Goal: Information Seeking & Learning: Learn about a topic

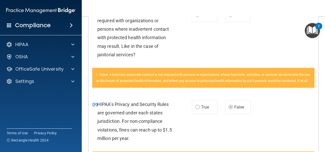
scroll to position [179, 0]
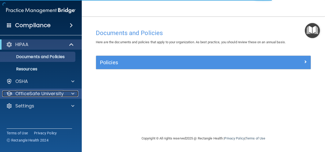
click at [53, 93] on p "OfficeSafe University" at bounding box center [39, 93] width 48 height 6
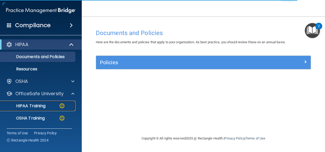
click at [36, 105] on p "HIPAA Training" at bounding box center [24, 105] width 42 height 5
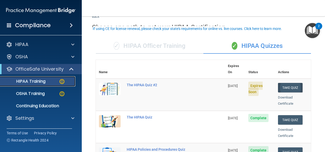
scroll to position [26, 0]
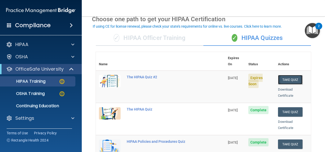
click at [281, 75] on button "Take Quiz" at bounding box center [290, 79] width 24 height 9
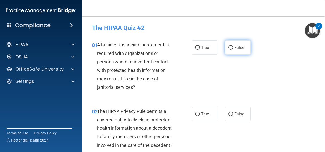
click at [234, 49] on span "False" at bounding box center [239, 47] width 10 height 5
click at [233, 49] on input "False" at bounding box center [230, 48] width 5 height 4
radio input "true"
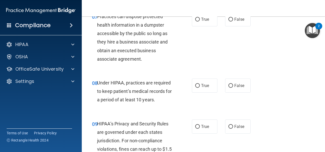
scroll to position [383, 0]
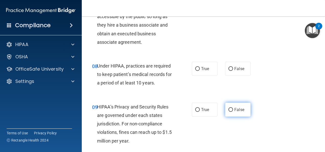
click at [234, 112] on span "False" at bounding box center [239, 109] width 10 height 5
click at [233, 111] on input "False" at bounding box center [230, 110] width 5 height 4
radio input "true"
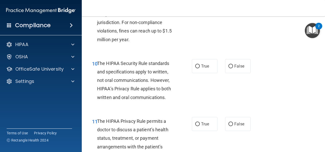
scroll to position [485, 0]
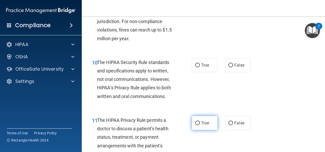
click at [205, 125] on span "True" at bounding box center [205, 122] width 8 height 5
click at [200, 125] on input "True" at bounding box center [197, 123] width 5 height 4
radio input "true"
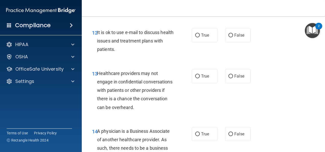
scroll to position [638, 0]
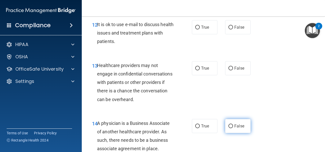
click at [237, 128] on span "False" at bounding box center [239, 125] width 10 height 5
click at [233, 128] on input "False" at bounding box center [230, 126] width 5 height 4
radio input "true"
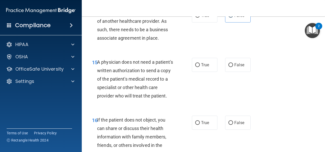
scroll to position [791, 0]
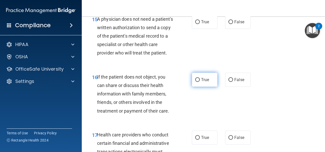
click at [204, 82] on span "True" at bounding box center [205, 79] width 8 height 5
click at [200, 82] on input "True" at bounding box center [197, 80] width 5 height 4
radio input "true"
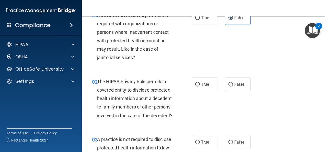
scroll to position [51, 0]
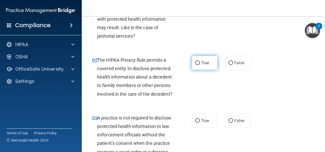
click at [201, 60] on span "True" at bounding box center [205, 62] width 8 height 5
click at [200, 61] on input "True" at bounding box center [197, 63] width 5 height 4
radio input "true"
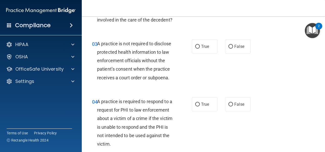
scroll to position [128, 0]
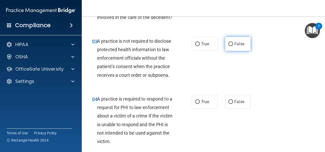
click at [226, 48] on label "False" at bounding box center [238, 44] width 26 height 14
click at [228, 46] on input "False" at bounding box center [230, 44] width 5 height 4
radio input "true"
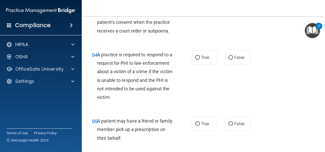
scroll to position [204, 0]
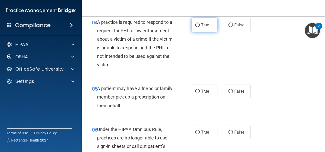
click at [201, 27] on span "True" at bounding box center [205, 24] width 8 height 5
click at [200, 27] on input "True" at bounding box center [197, 25] width 5 height 4
radio input "true"
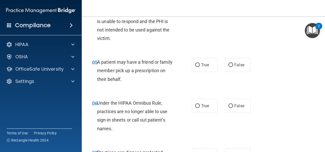
scroll to position [255, 0]
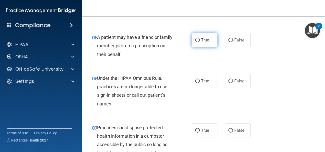
click at [192, 45] on label "True" at bounding box center [205, 40] width 26 height 14
click at [195, 42] on input "True" at bounding box center [197, 40] width 5 height 4
radio input "true"
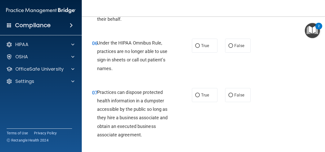
scroll to position [306, 0]
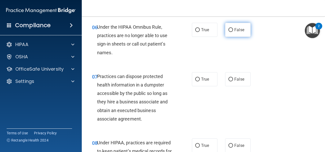
click at [235, 37] on label "False" at bounding box center [238, 30] width 26 height 14
click at [233, 32] on input "False" at bounding box center [230, 30] width 5 height 4
radio input "true"
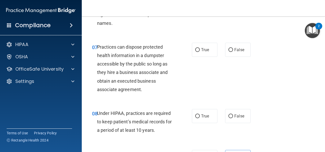
scroll to position [357, 0]
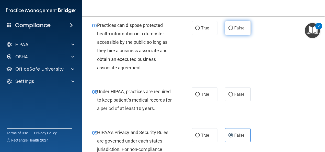
click at [231, 33] on label "False" at bounding box center [238, 28] width 26 height 14
click at [231, 30] on input "False" at bounding box center [230, 28] width 5 height 4
radio input "true"
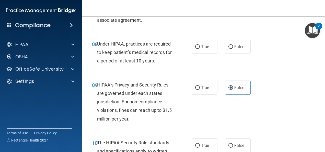
scroll to position [408, 0]
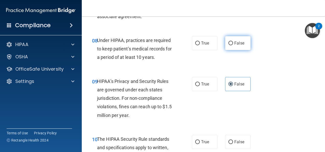
click at [226, 49] on label "False" at bounding box center [238, 43] width 26 height 14
click at [228, 45] on input "False" at bounding box center [230, 43] width 5 height 4
radio input "true"
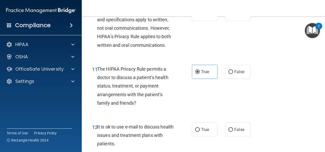
scroll to position [510, 0]
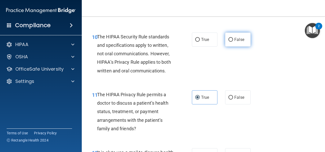
click at [228, 42] on input "False" at bounding box center [230, 40] width 5 height 4
radio input "true"
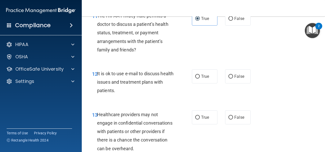
scroll to position [612, 0]
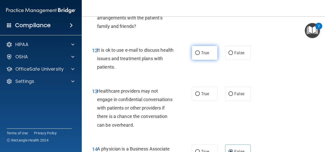
click at [207, 60] on label "True" at bounding box center [205, 53] width 26 height 14
click at [200, 55] on input "True" at bounding box center [197, 53] width 5 height 4
radio input "true"
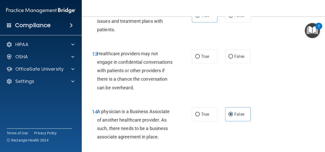
scroll to position [663, 0]
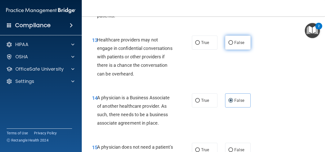
click at [233, 46] on label "False" at bounding box center [238, 42] width 26 height 14
click at [233, 45] on input "False" at bounding box center [230, 43] width 5 height 4
radio input "true"
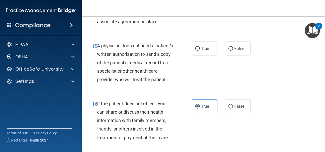
scroll to position [765, 0]
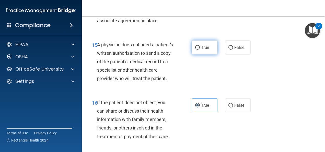
click at [204, 50] on span "True" at bounding box center [205, 47] width 8 height 5
click at [200, 49] on input "True" at bounding box center [197, 48] width 5 height 4
radio input "true"
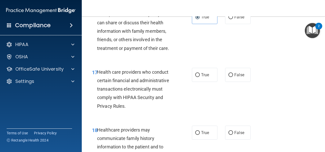
scroll to position [867, 0]
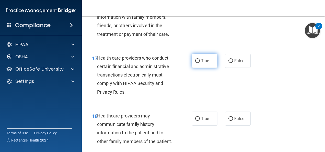
click at [199, 68] on label "True" at bounding box center [205, 61] width 26 height 14
click at [199, 63] on input "True" at bounding box center [197, 61] width 5 height 4
radio input "true"
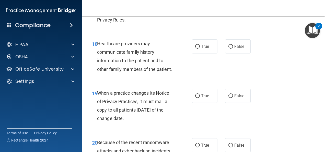
scroll to position [944, 0]
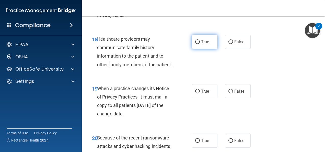
click at [204, 49] on label "True" at bounding box center [205, 42] width 26 height 14
click at [200, 44] on input "True" at bounding box center [197, 42] width 5 height 4
radio input "true"
click at [204, 49] on label "True" at bounding box center [205, 42] width 26 height 14
click at [200, 44] on input "True" at bounding box center [197, 42] width 5 height 4
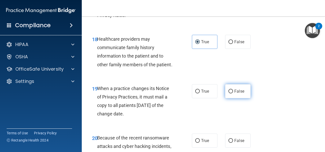
click at [230, 98] on label "False" at bounding box center [238, 91] width 26 height 14
click at [230, 93] on input "False" at bounding box center [230, 91] width 5 height 4
radio input "true"
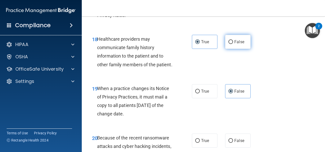
click at [234, 44] on span "False" at bounding box center [239, 41] width 10 height 5
click at [233, 44] on input "False" at bounding box center [230, 42] width 5 height 4
radio input "true"
radio input "false"
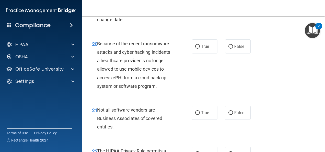
scroll to position [1046, 0]
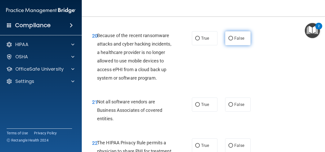
click at [238, 41] on span "False" at bounding box center [239, 38] width 10 height 5
click at [233, 40] on input "False" at bounding box center [230, 38] width 5 height 4
radio input "true"
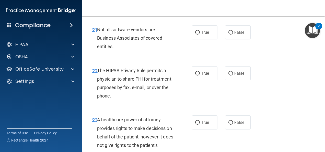
scroll to position [1123, 0]
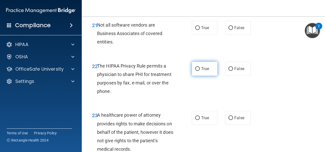
click at [201, 76] on label "True" at bounding box center [205, 68] width 26 height 14
click at [200, 71] on input "True" at bounding box center [197, 69] width 5 height 4
radio input "true"
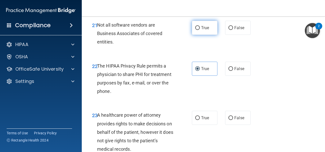
click at [192, 35] on label "True" at bounding box center [205, 28] width 26 height 14
click at [195, 30] on input "True" at bounding box center [197, 28] width 5 height 4
radio input "true"
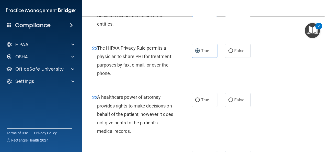
scroll to position [1148, 0]
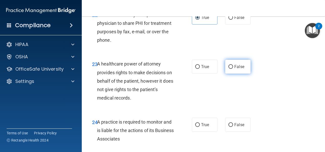
click at [234, 69] on span "False" at bounding box center [239, 66] width 10 height 5
click at [232, 69] on input "False" at bounding box center [230, 67] width 5 height 4
radio input "true"
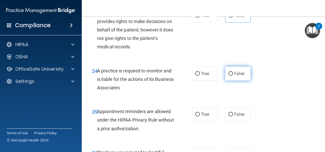
click at [236, 76] on span "False" at bounding box center [239, 73] width 10 height 5
click at [233, 76] on input "False" at bounding box center [230, 74] width 5 height 4
radio input "true"
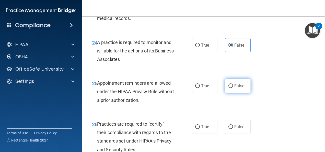
scroll to position [1276, 0]
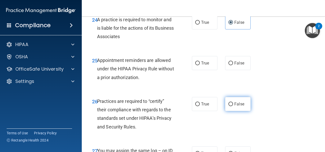
click at [239, 106] on span "False" at bounding box center [239, 103] width 10 height 5
click at [233, 106] on input "False" at bounding box center [230, 104] width 5 height 4
radio input "true"
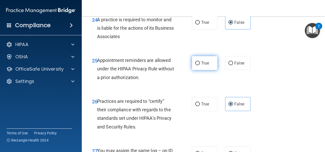
click at [193, 70] on label "True" at bounding box center [205, 63] width 26 height 14
click at [195, 65] on input "True" at bounding box center [197, 63] width 5 height 4
radio input "true"
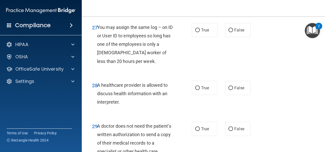
scroll to position [1403, 0]
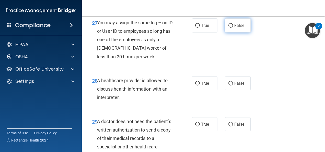
click at [232, 32] on label "False" at bounding box center [238, 25] width 26 height 14
click at [232, 28] on input "False" at bounding box center [230, 26] width 5 height 4
radio input "true"
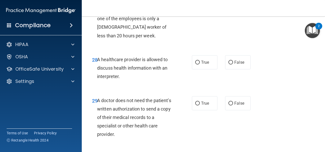
scroll to position [1429, 0]
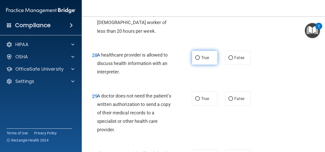
click at [192, 65] on label "True" at bounding box center [205, 58] width 26 height 14
click at [195, 60] on input "True" at bounding box center [197, 58] width 5 height 4
radio input "true"
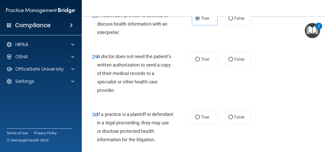
scroll to position [1480, 0]
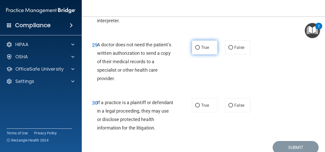
click at [198, 54] on label "True" at bounding box center [205, 47] width 26 height 14
click at [198, 49] on input "True" at bounding box center [197, 48] width 5 height 4
radio input "true"
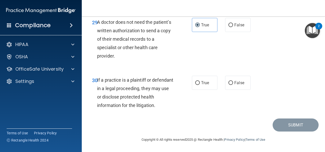
scroll to position [1528, 0]
click at [208, 81] on label "True" at bounding box center [205, 83] width 26 height 14
click at [200, 81] on input "True" at bounding box center [197, 83] width 5 height 4
radio input "true"
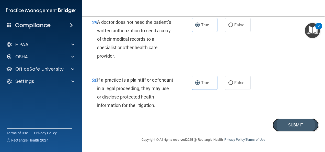
click at [280, 125] on button "Submit" at bounding box center [295, 124] width 46 height 13
click at [290, 122] on button "Submit" at bounding box center [295, 124] width 46 height 13
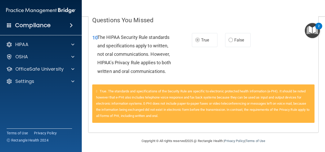
scroll to position [111, 0]
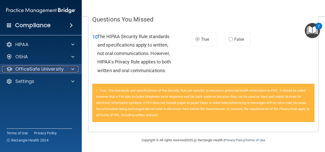
click at [41, 68] on p "OfficeSafe University" at bounding box center [39, 69] width 48 height 6
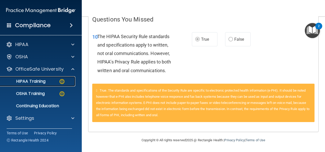
click at [50, 78] on link "HIPAA Training" at bounding box center [35, 81] width 80 height 10
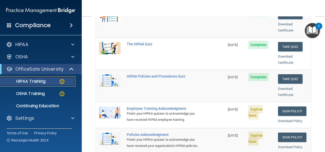
scroll to position [102, 0]
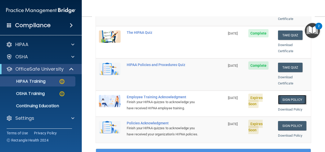
click at [294, 95] on link "Sign Policy" at bounding box center [292, 99] width 28 height 9
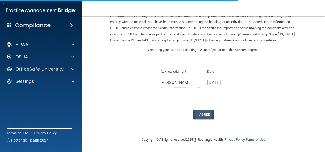
scroll to position [33, 0]
click at [197, 113] on button "I Agree" at bounding box center [203, 113] width 20 height 9
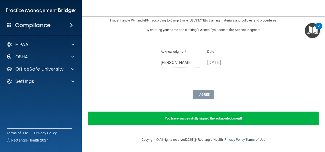
scroll to position [0, 0]
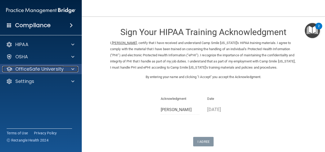
click at [30, 67] on p "OfficeSafe University" at bounding box center [39, 69] width 48 height 6
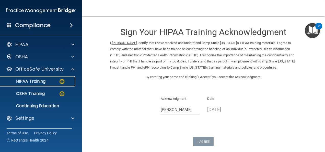
click at [56, 81] on div "HIPAA Training" at bounding box center [38, 81] width 70 height 5
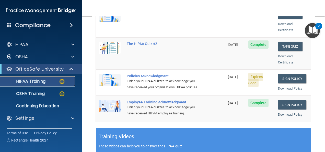
scroll to position [128, 0]
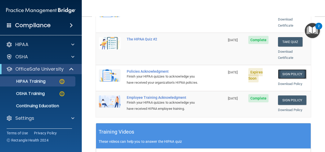
click at [284, 69] on link "Sign Policy" at bounding box center [292, 73] width 28 height 9
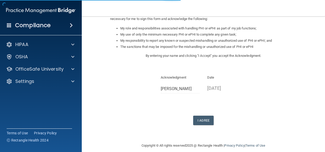
scroll to position [77, 0]
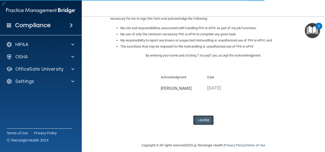
click at [202, 118] on button "I Agree" at bounding box center [203, 119] width 20 height 9
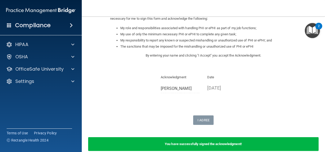
scroll to position [102, 0]
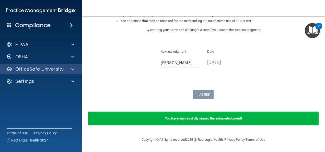
click at [57, 65] on div "OfficeSafe University" at bounding box center [41, 69] width 82 height 10
click at [59, 70] on p "OfficeSafe University" at bounding box center [39, 69] width 48 height 6
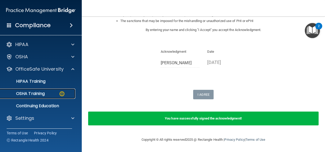
click at [54, 95] on div "OSHA Training" at bounding box center [38, 93] width 70 height 5
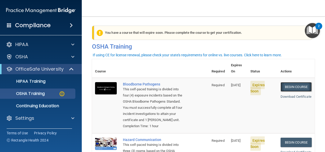
click at [295, 82] on link "Begin Course" at bounding box center [295, 86] width 31 height 9
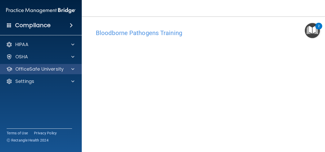
click at [35, 65] on div "OfficeSafe University" at bounding box center [41, 69] width 82 height 10
click at [44, 72] on div "OfficeSafe University" at bounding box center [41, 69] width 82 height 10
click at [73, 70] on span at bounding box center [72, 69] width 3 height 6
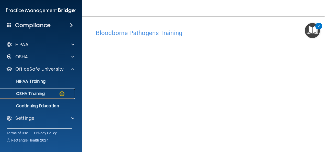
click at [44, 89] on link "OSHA Training" at bounding box center [35, 93] width 80 height 10
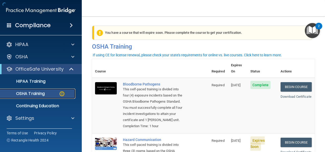
click at [44, 93] on p "OSHA Training" at bounding box center [23, 93] width 41 height 5
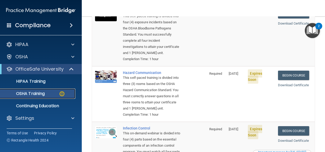
scroll to position [102, 0]
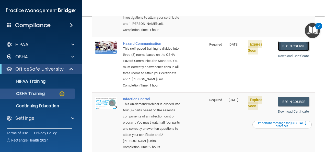
click at [285, 46] on link "Begin Course" at bounding box center [293, 45] width 31 height 9
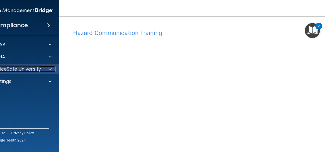
click at [18, 66] on p "OfficeSafe University" at bounding box center [17, 69] width 48 height 6
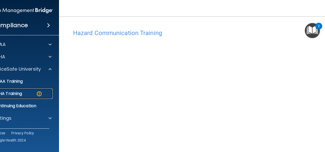
click at [20, 94] on p "OSHA Training" at bounding box center [1, 93] width 41 height 5
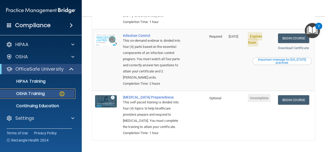
scroll to position [173, 0]
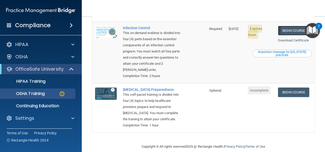
click at [286, 35] on link "Begin Course" at bounding box center [293, 30] width 31 height 9
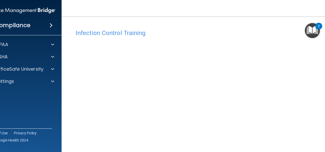
drag, startPoint x: 310, startPoint y: 1, endPoint x: 192, endPoint y: 26, distance: 120.4
click at [192, 26] on div "Infection Control Training This course doesn’t expire until [DATE]. Are you sur…" at bounding box center [203, 109] width 263 height 177
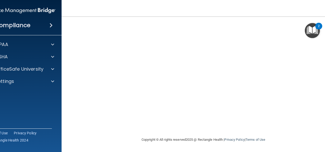
scroll to position [41, 0]
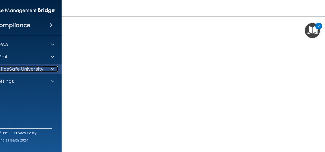
click at [12, 68] on p "OfficeSafe University" at bounding box center [19, 69] width 48 height 6
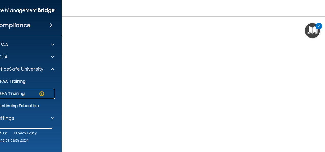
click at [29, 94] on div "OSHA Training" at bounding box center [18, 93] width 70 height 5
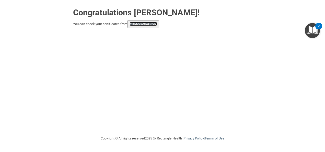
click at [144, 24] on link "your account page!" at bounding box center [143, 24] width 28 height 4
